Goal: Navigation & Orientation: Find specific page/section

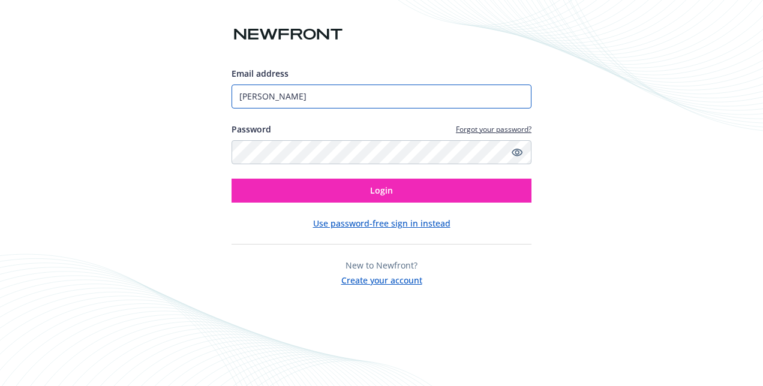
click at [313, 95] on input "[PERSON_NAME]" at bounding box center [382, 97] width 300 height 24
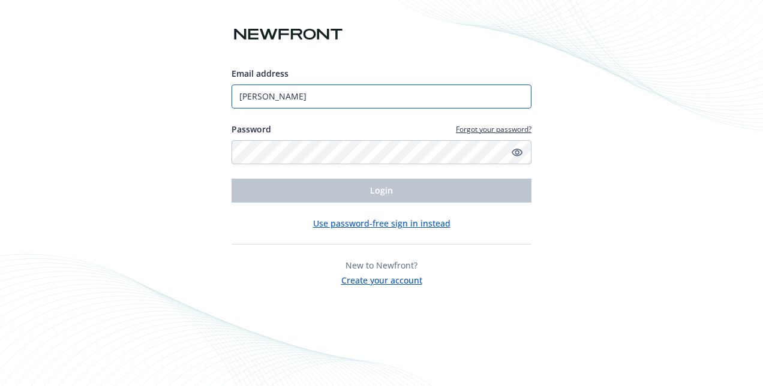
click at [313, 95] on input "[PERSON_NAME]" at bounding box center [382, 97] width 300 height 24
type input "[PERSON_NAME][EMAIL_ADDRESS][PERSON_NAME][DOMAIN_NAME]"
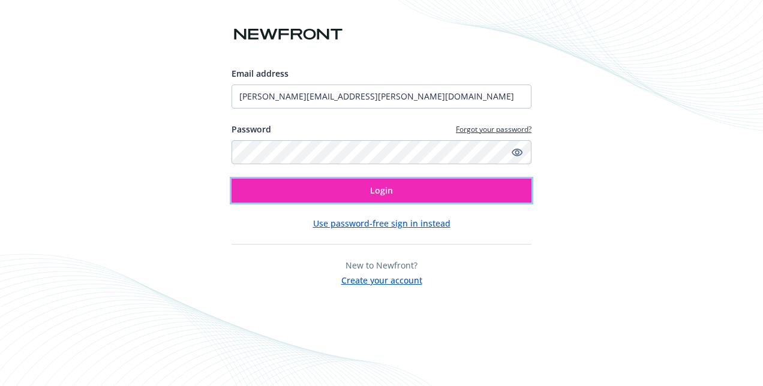
click at [322, 187] on button "Login" at bounding box center [382, 191] width 300 height 24
